Goal: Task Accomplishment & Management: Use online tool/utility

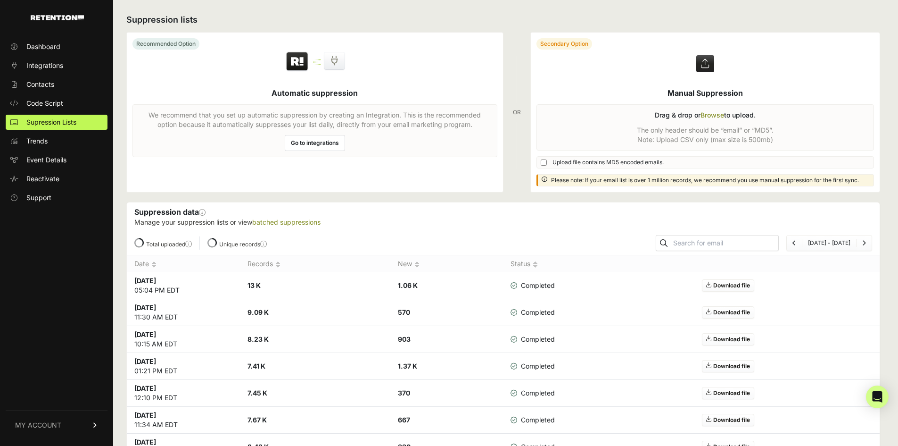
click at [722, 116] on label at bounding box center [705, 112] width 349 height 159
click at [0, 0] on input "file" at bounding box center [0, 0] width 0 height 0
